Goal: Navigation & Orientation: Find specific page/section

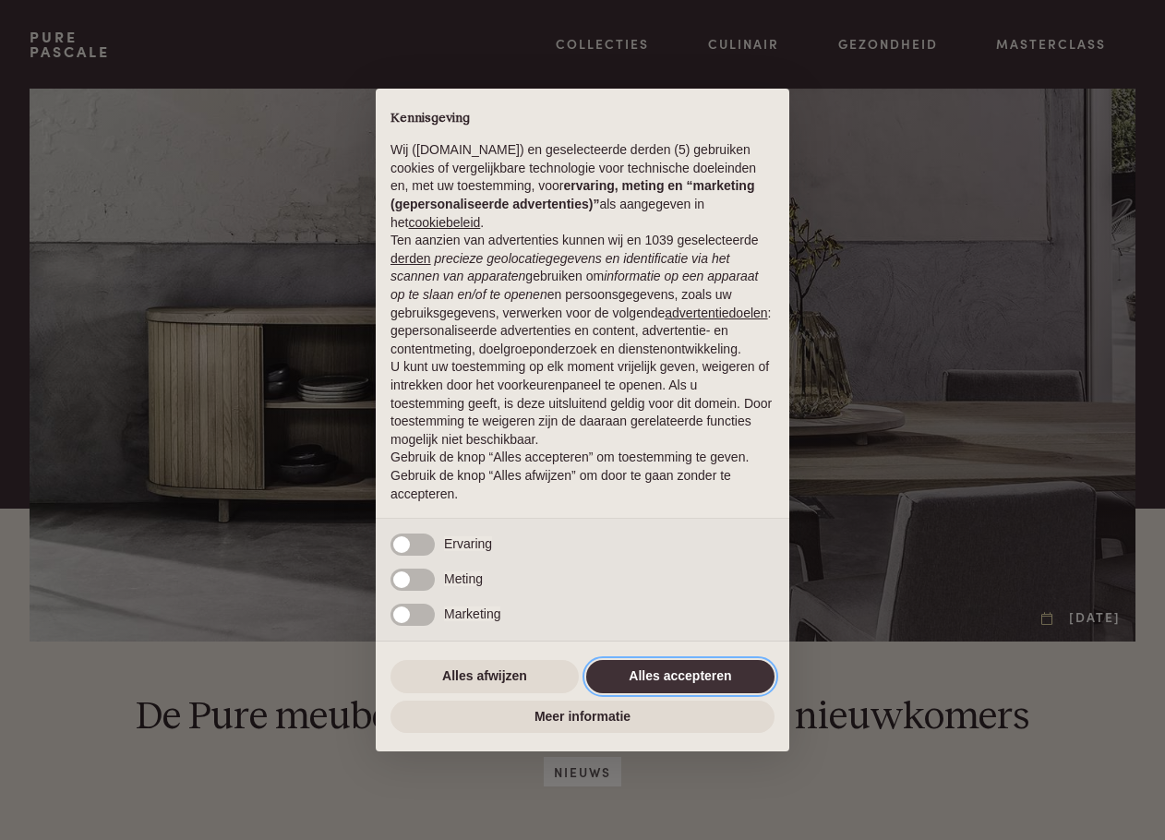
click at [659, 674] on button "Alles accepteren" at bounding box center [680, 676] width 188 height 33
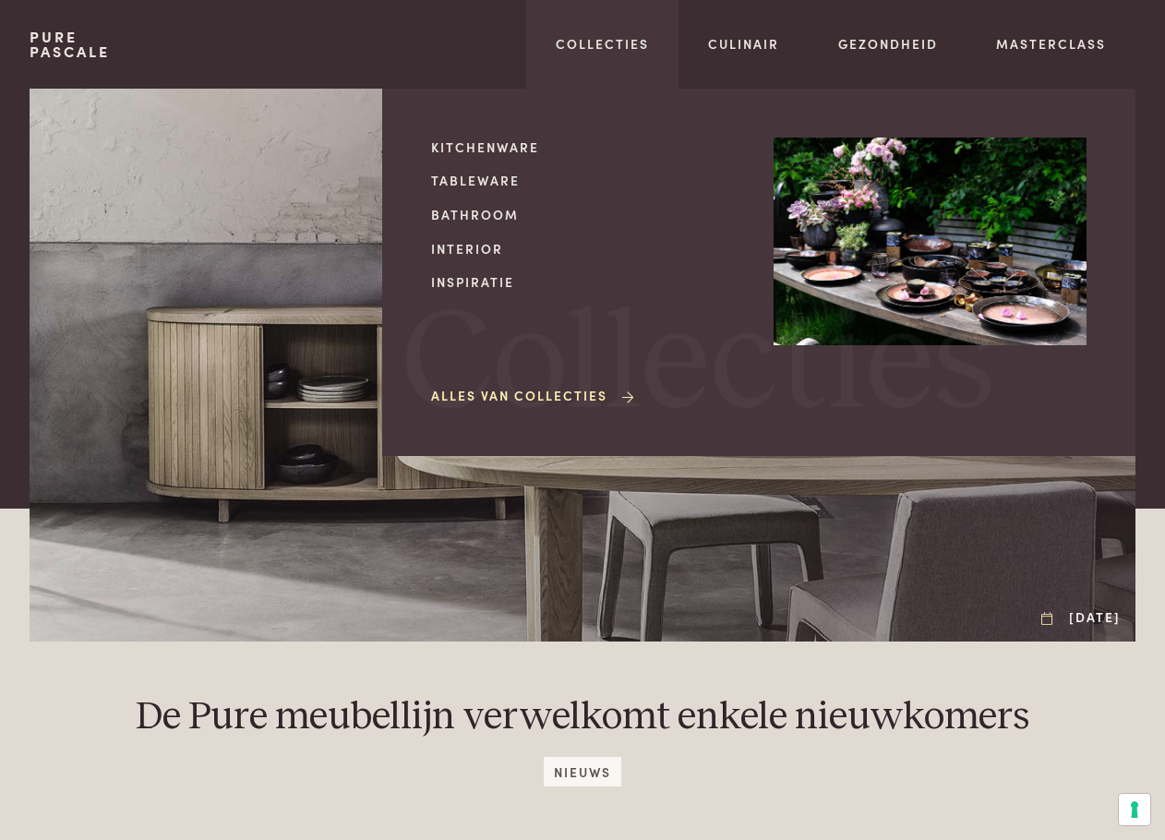
click at [489, 403] on span "Collecties" at bounding box center [697, 364] width 593 height 141
click at [495, 394] on link "Alles van Collecties" at bounding box center [534, 395] width 206 height 19
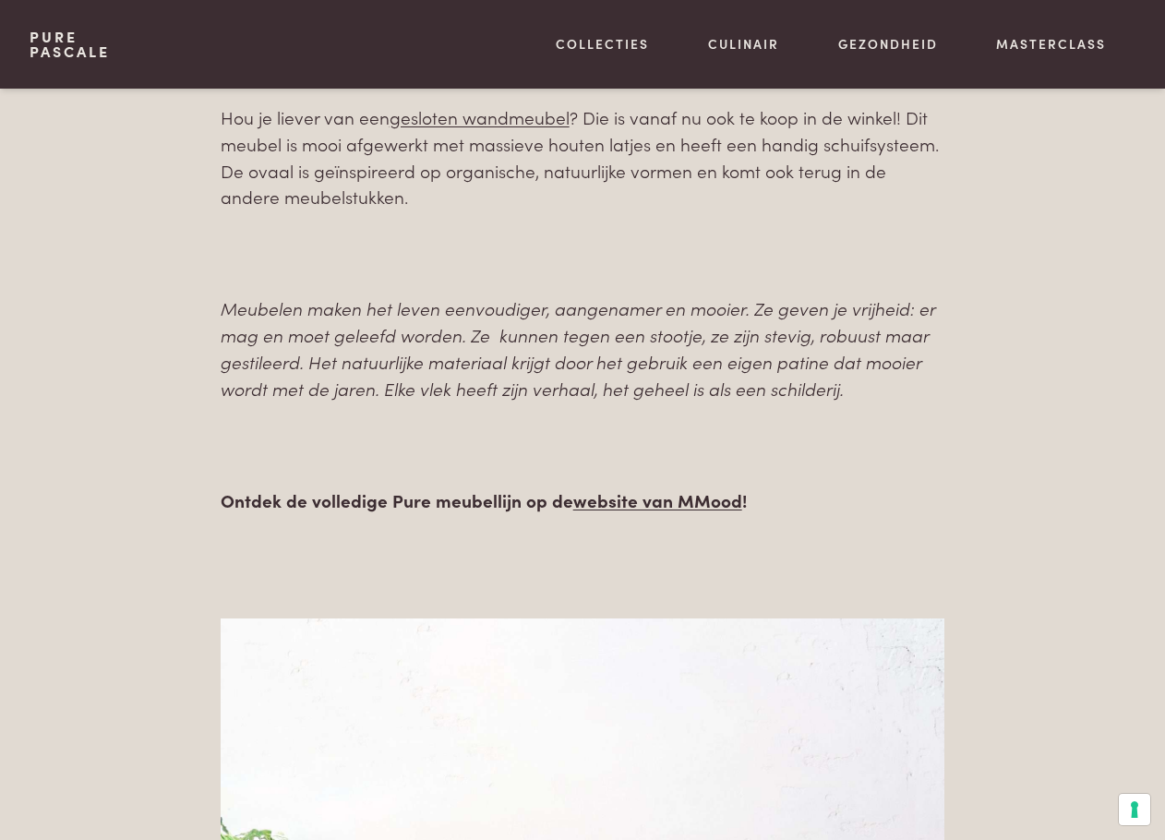
scroll to position [1061, 0]
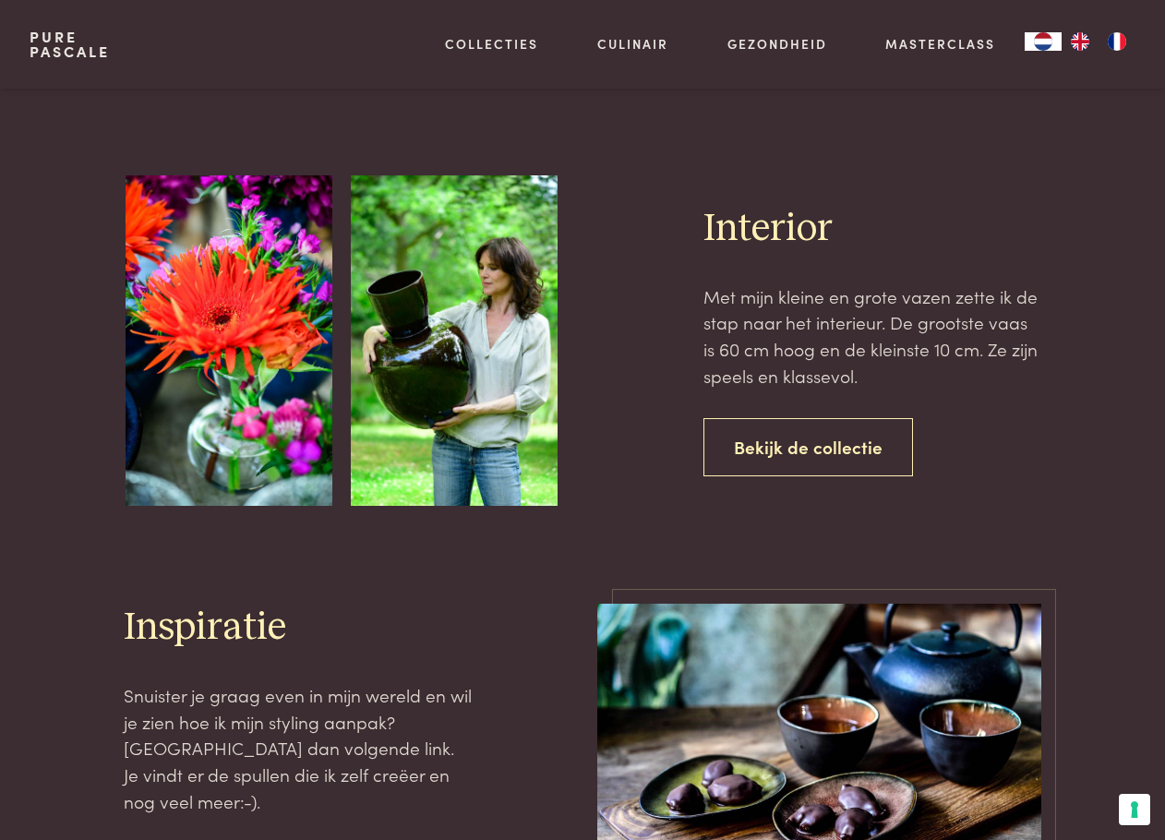
scroll to position [1298, 0]
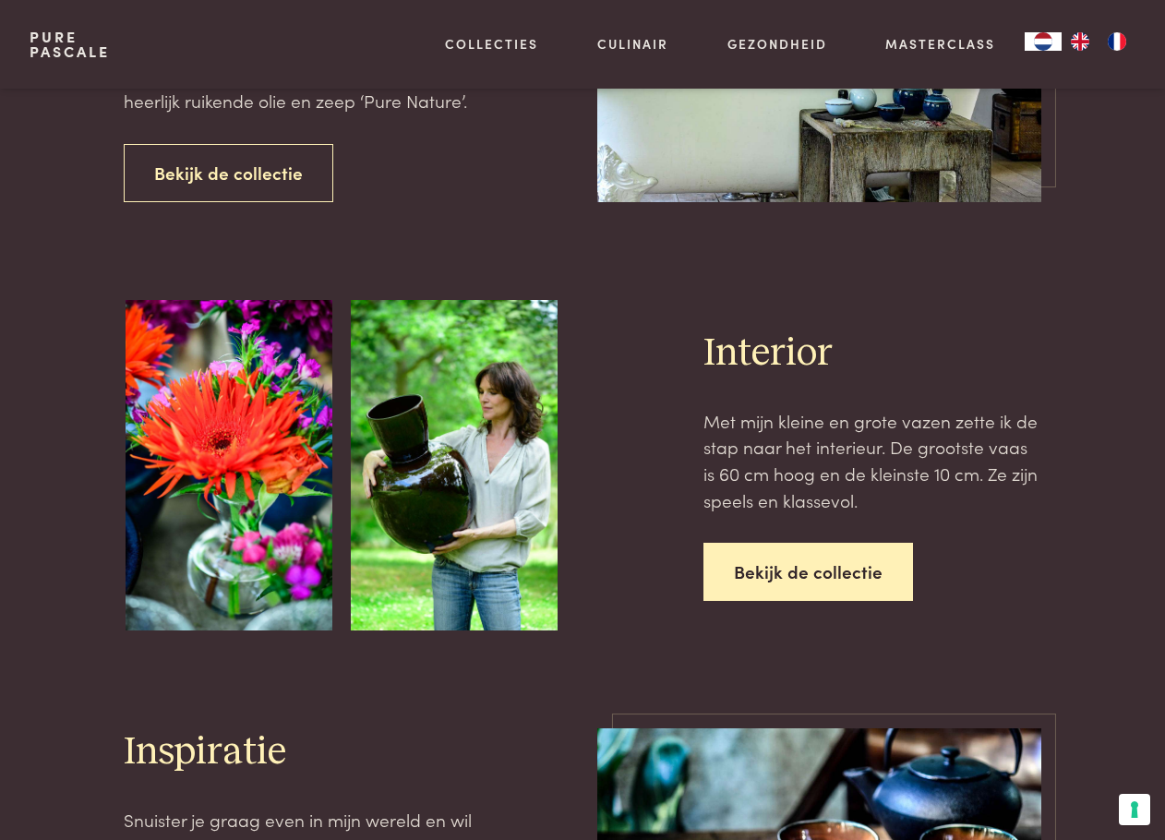
click at [804, 566] on link "Bekijk de collectie" at bounding box center [808, 572] width 210 height 58
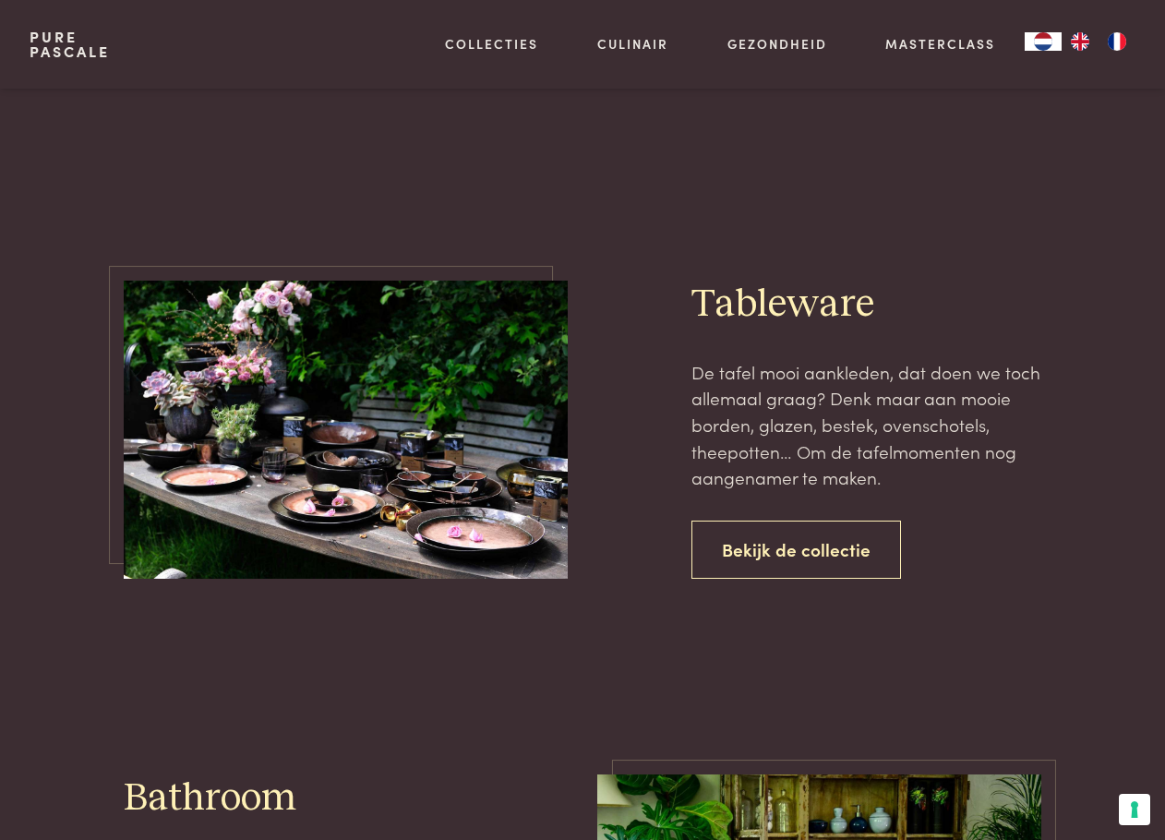
scroll to position [396, 0]
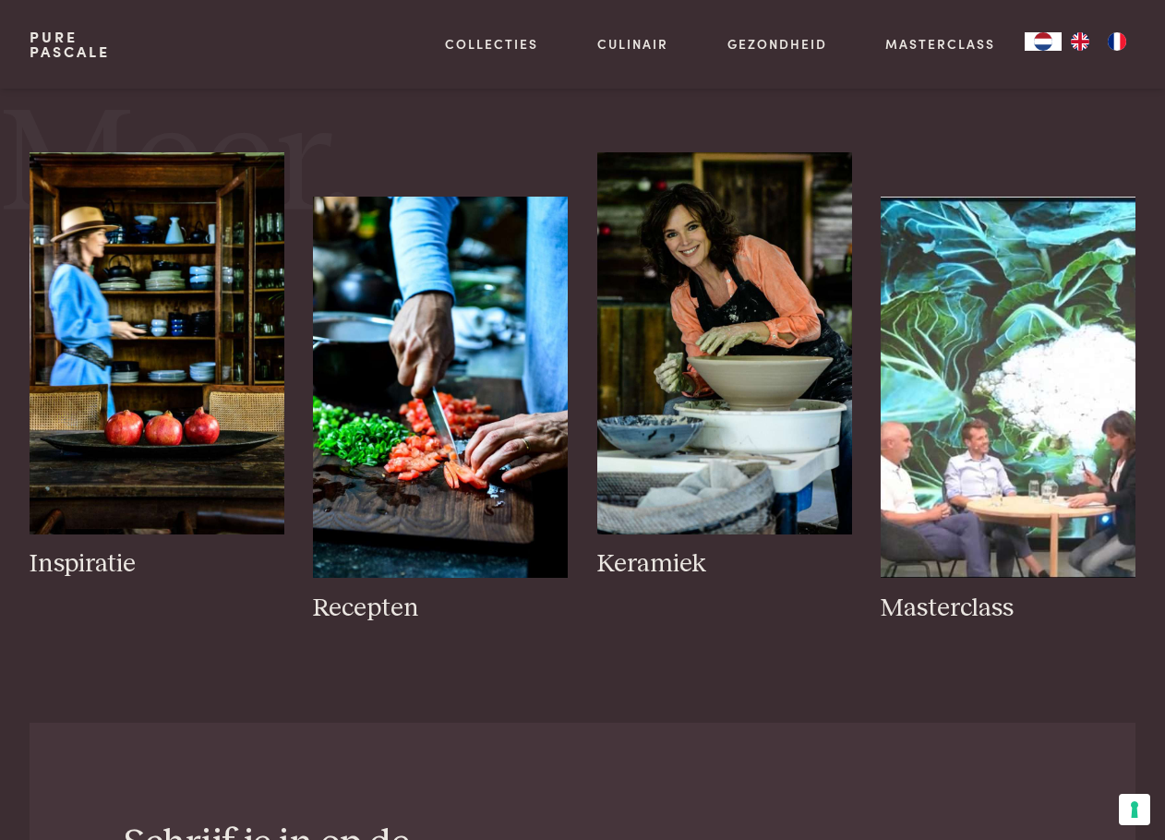
scroll to position [282, 0]
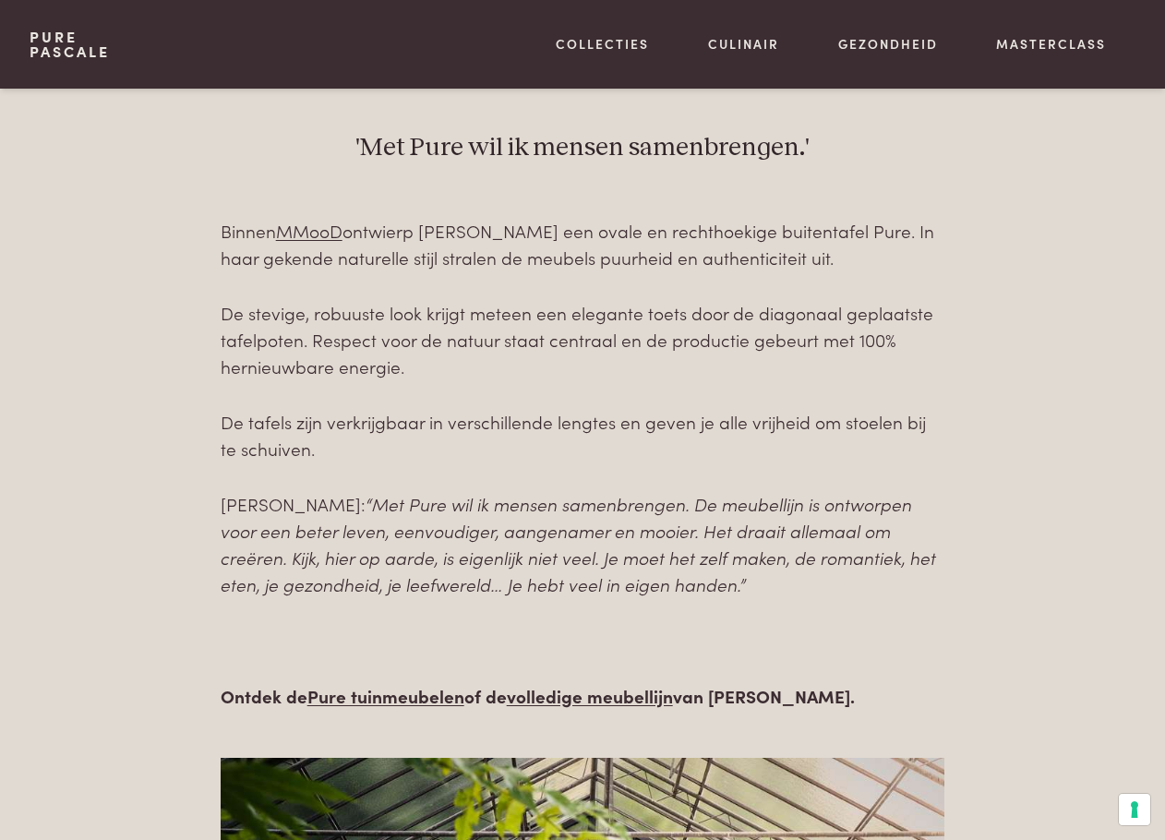
scroll to position [764, 0]
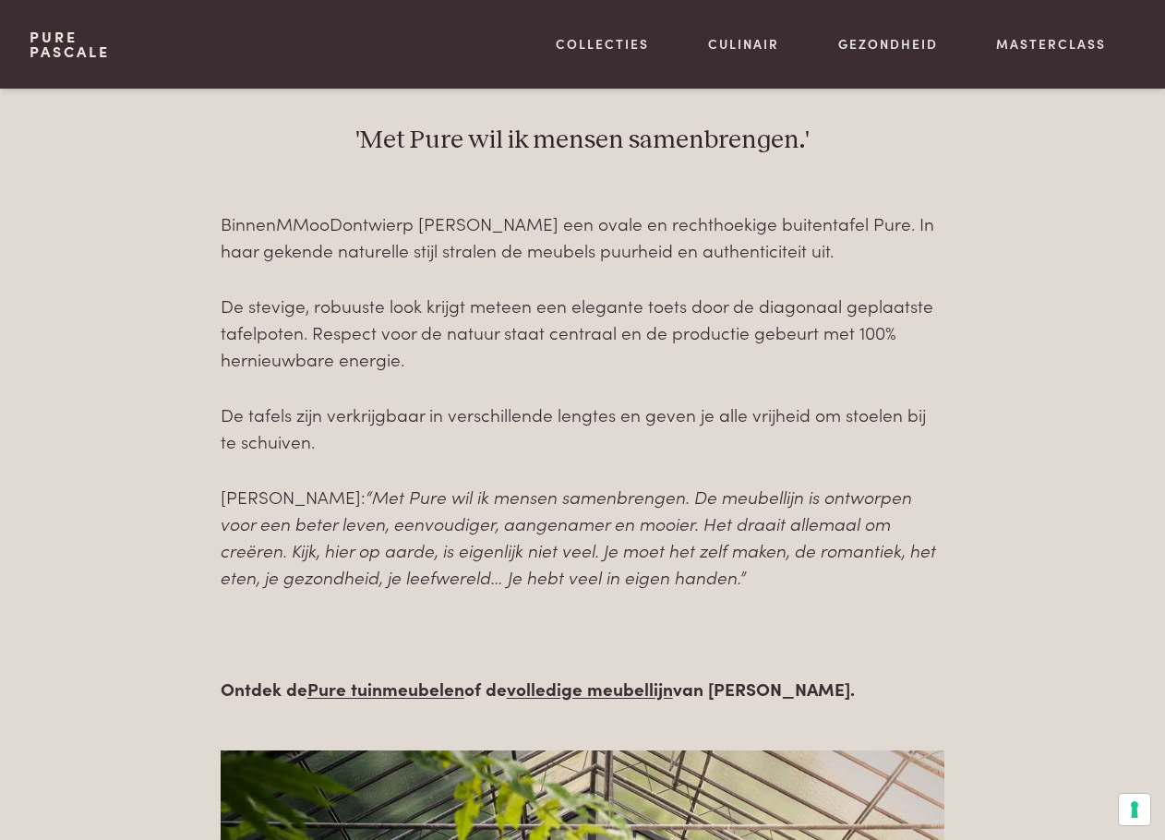
click at [318, 217] on link "MMooD" at bounding box center [309, 222] width 66 height 25
